Goal: Information Seeking & Learning: Understand process/instructions

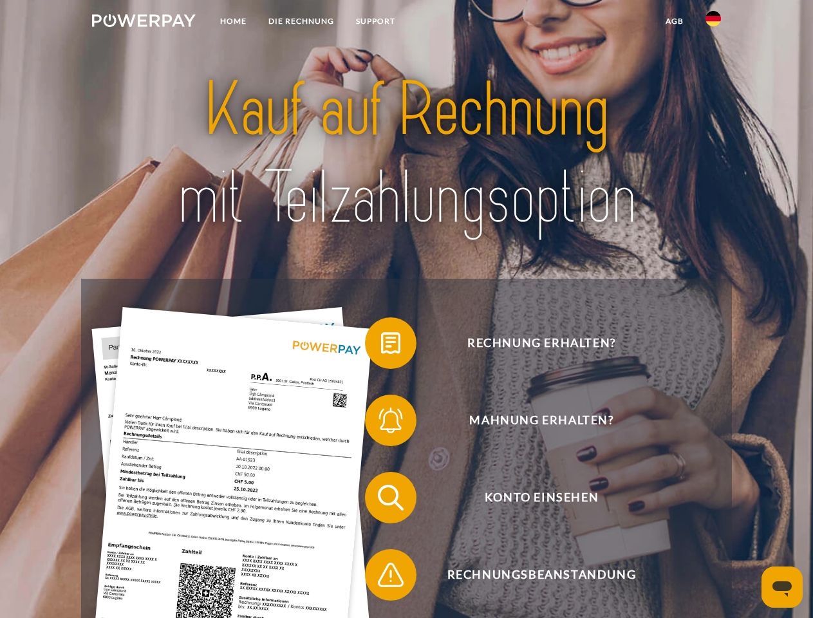
click at [144, 23] on img at bounding box center [144, 20] width 104 height 13
click at [713, 23] on img at bounding box center [713, 18] width 15 height 15
click at [674, 21] on link "agb" at bounding box center [675, 21] width 40 height 23
click at [381, 346] on span at bounding box center [371, 343] width 64 height 64
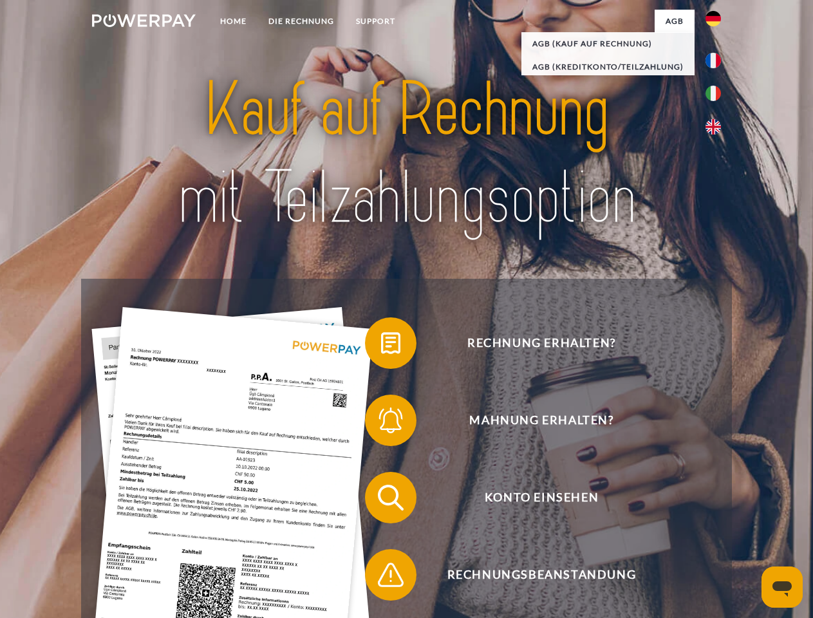
click at [381, 423] on span at bounding box center [371, 420] width 64 height 64
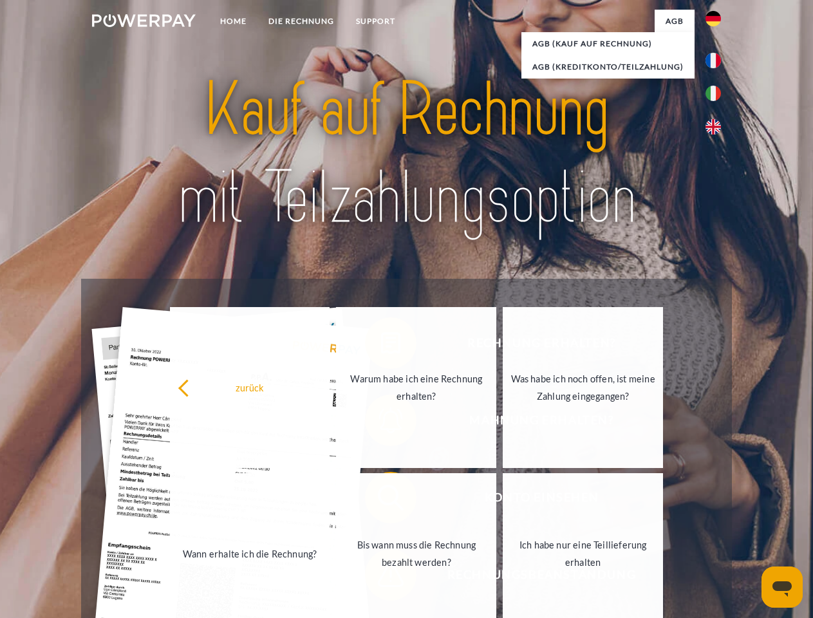
click at [381, 500] on link "Bis wann muss die Rechnung bezahlt werden?" at bounding box center [416, 553] width 160 height 161
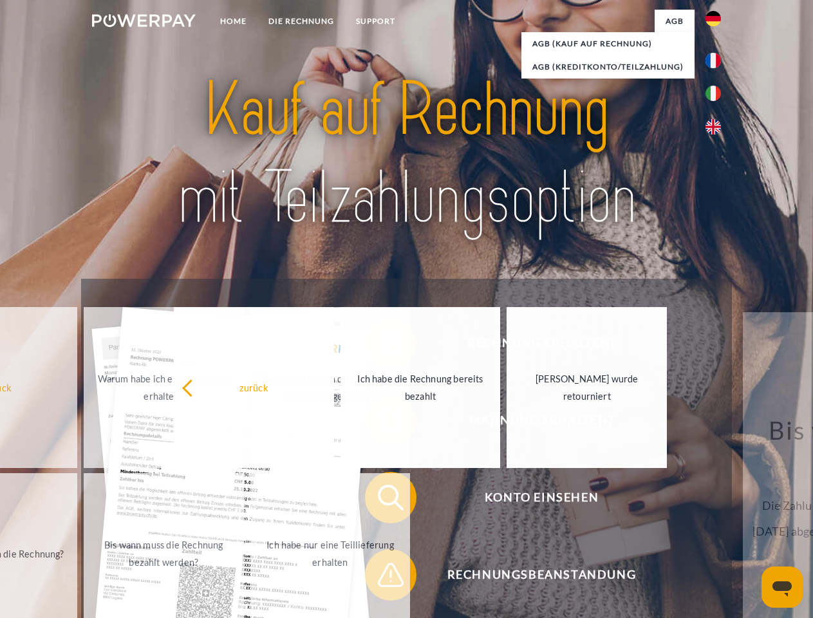
click at [381, 578] on span at bounding box center [371, 575] width 64 height 64
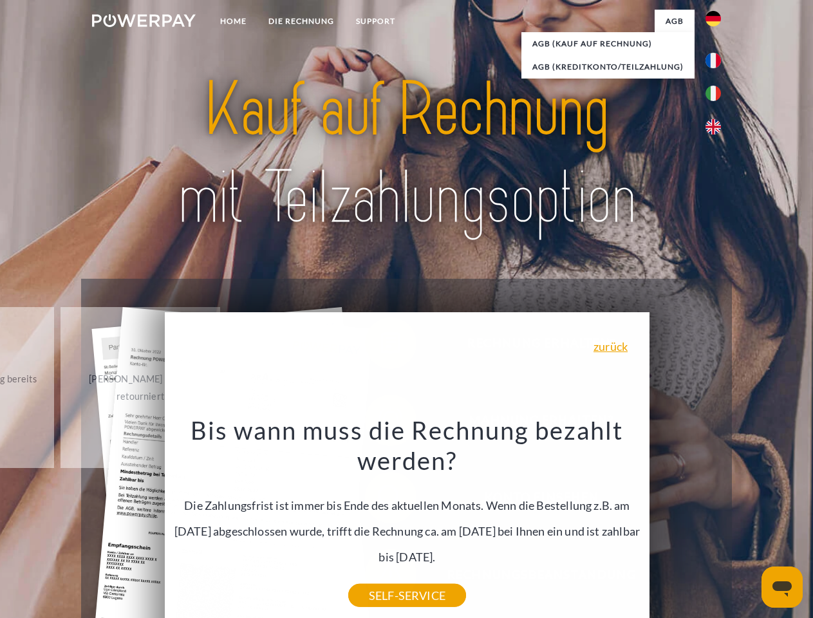
click at [782, 587] on icon "Messaging-Fenster öffnen" at bounding box center [782, 588] width 19 height 15
